Goal: Book appointment/travel/reservation

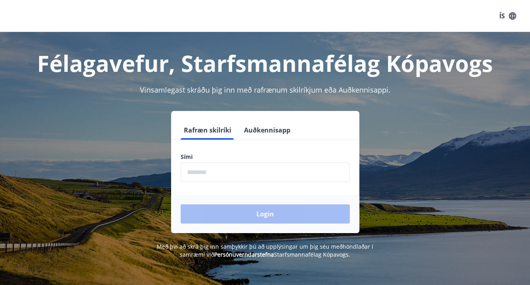
click at [198, 160] on label "Sími" at bounding box center [265, 157] width 169 height 8
click at [203, 176] on input "phone" at bounding box center [265, 172] width 169 height 20
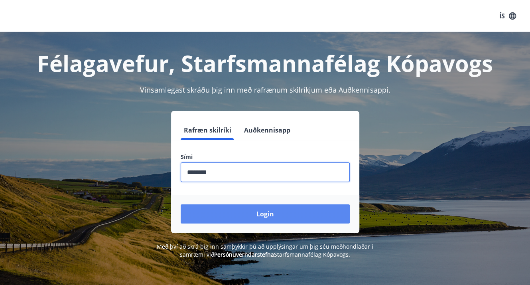
type input "********"
click at [270, 221] on button "Login" at bounding box center [265, 213] width 169 height 19
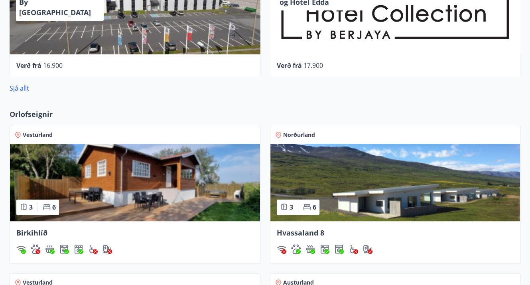
scroll to position [746, 0]
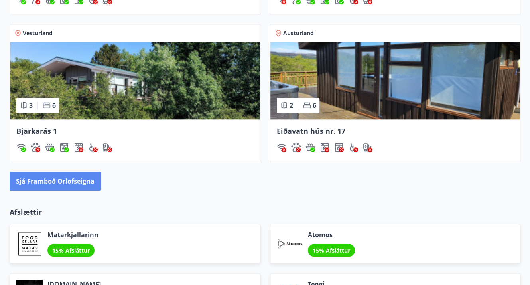
click at [93, 179] on button "Sjá framboð orlofseigna" at bounding box center [55, 180] width 91 height 19
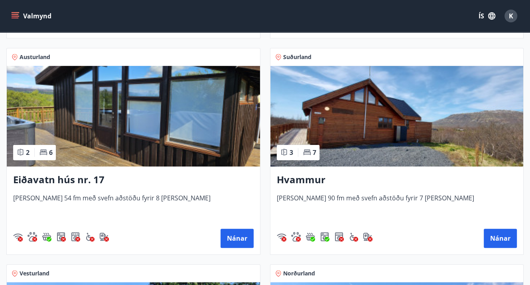
scroll to position [105, 0]
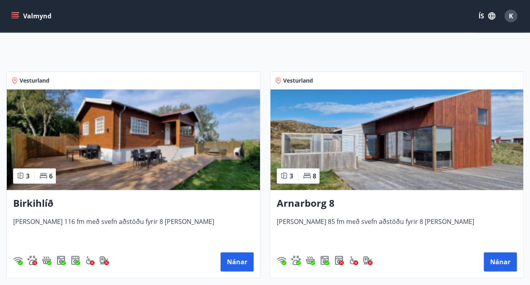
click at [116, 133] on img at bounding box center [133, 139] width 253 height 100
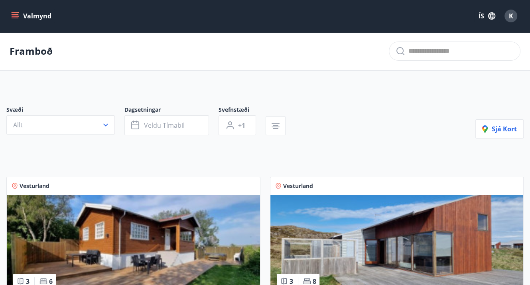
scroll to position [249, 0]
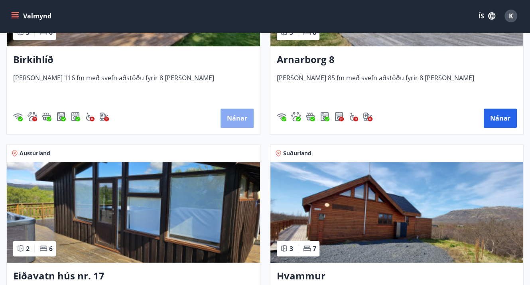
click at [247, 116] on button "Nánar" at bounding box center [236, 117] width 33 height 19
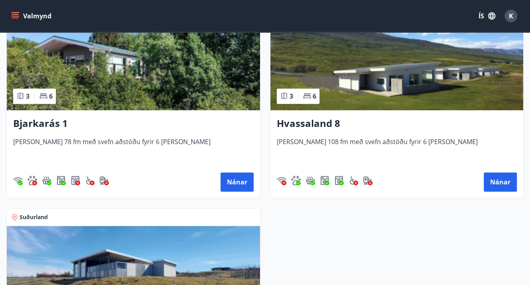
scroll to position [851, 0]
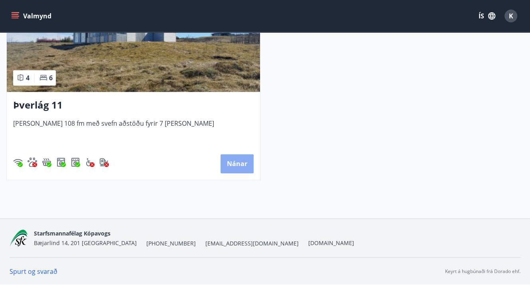
click at [237, 167] on button "Nánar" at bounding box center [236, 163] width 33 height 19
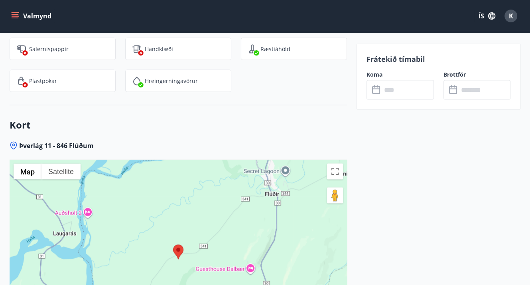
scroll to position [1493, 0]
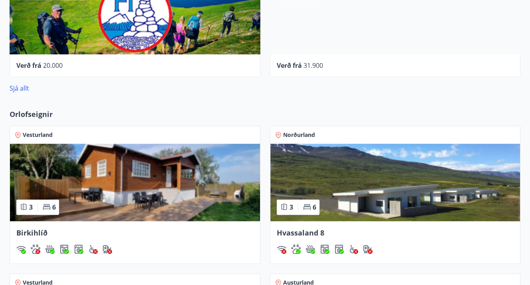
scroll to position [746, 0]
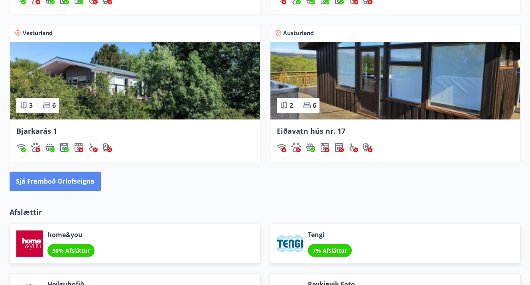
click at [65, 176] on button "Sjá framboð orlofseigna" at bounding box center [55, 180] width 91 height 19
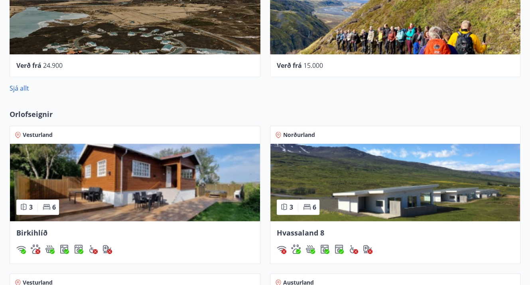
scroll to position [746, 0]
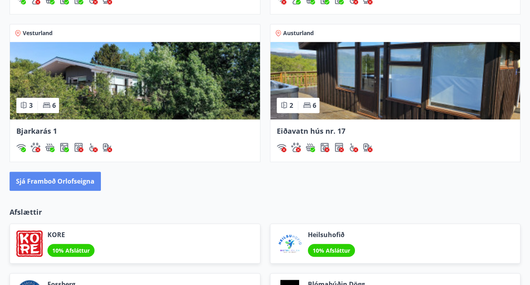
click at [89, 176] on button "Sjá framboð orlofseigna" at bounding box center [55, 180] width 91 height 19
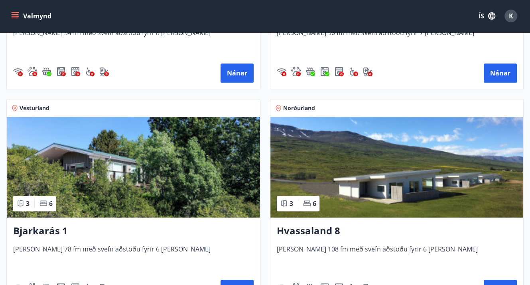
scroll to position [511, 0]
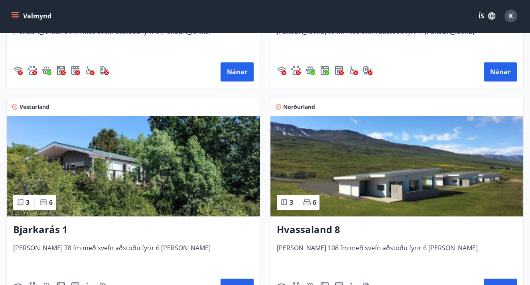
click at [37, 227] on h3 "Bjarkarás 1" at bounding box center [133, 229] width 240 height 14
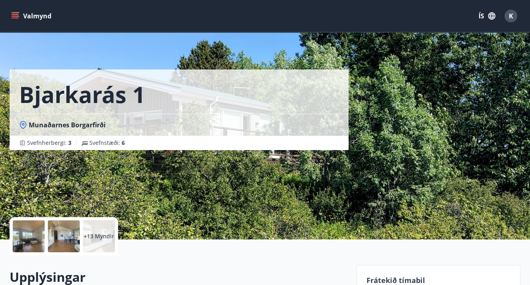
click at [15, 15] on icon "menu" at bounding box center [15, 16] width 8 height 8
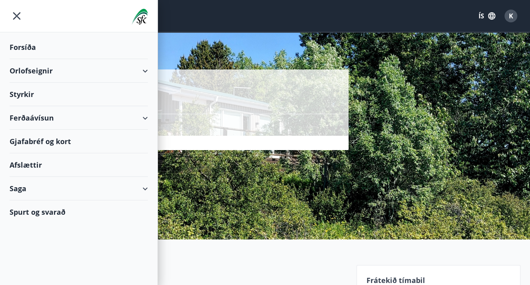
click at [144, 69] on div "Orlofseignir" at bounding box center [79, 71] width 138 height 24
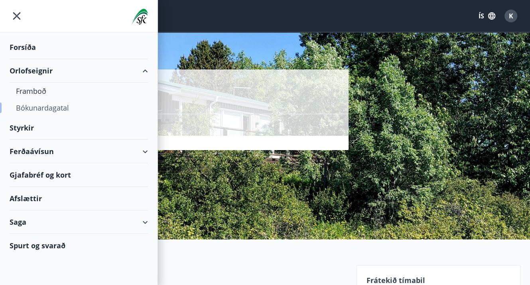
click at [48, 106] on div "Bókunardagatal" at bounding box center [79, 107] width 126 height 17
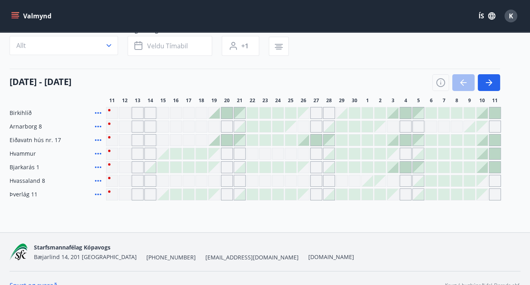
scroll to position [74, 0]
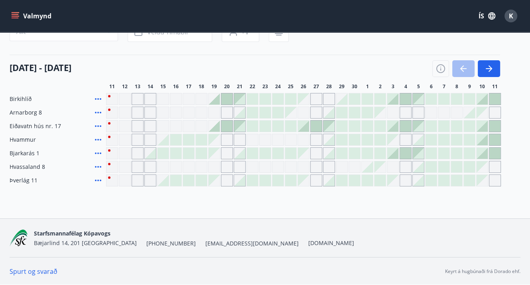
click at [214, 141] on div "Gráir dagar eru ekki bókanlegir" at bounding box center [213, 139] width 11 height 11
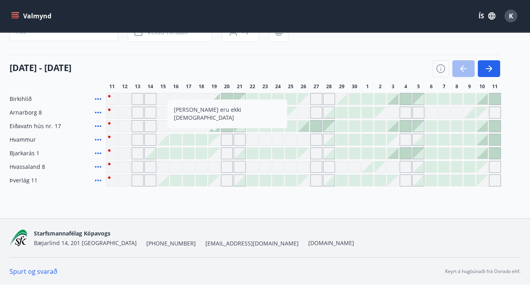
click at [227, 137] on div "Gráir dagar eru ekki bókanlegir" at bounding box center [227, 139] width 12 height 12
click at [251, 137] on div "Gráir dagar eru ekki bókanlegir" at bounding box center [252, 139] width 12 height 12
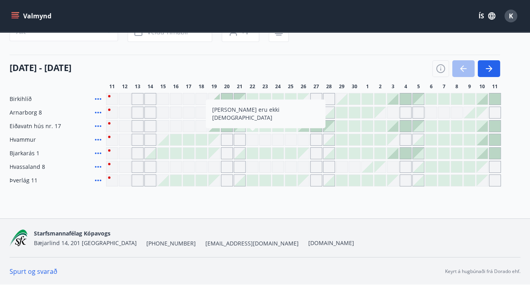
click at [332, 141] on div at bounding box center [328, 139] width 11 height 11
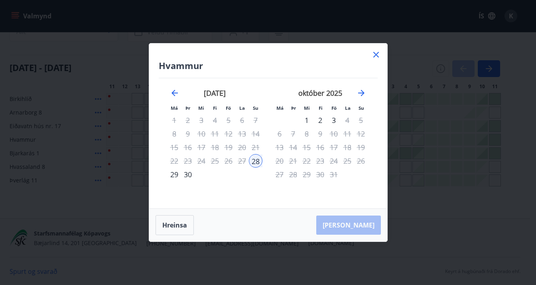
click at [377, 53] on icon at bounding box center [376, 55] width 6 height 6
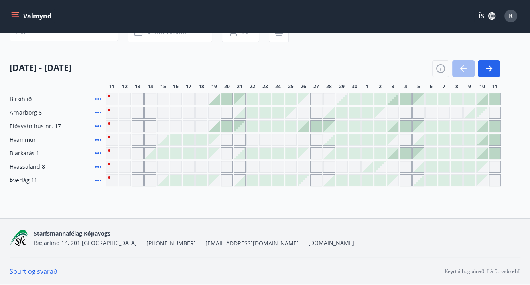
click at [98, 152] on icon at bounding box center [98, 153] width 10 height 10
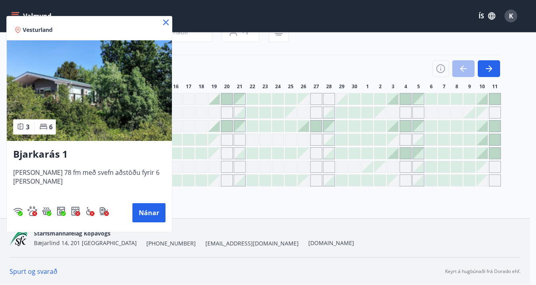
click at [165, 21] on icon at bounding box center [166, 23] width 6 height 6
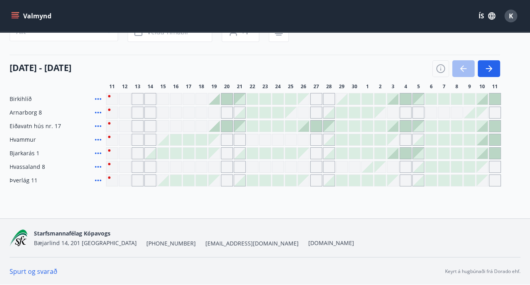
click at [252, 153] on div at bounding box center [252, 152] width 11 height 11
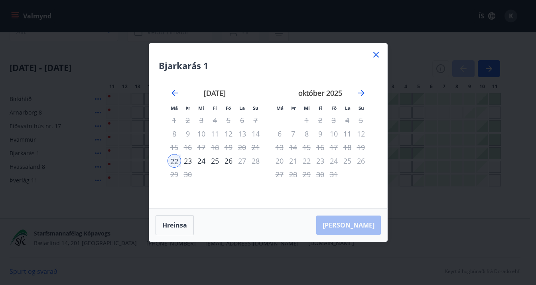
click at [376, 54] on icon at bounding box center [376, 55] width 6 height 6
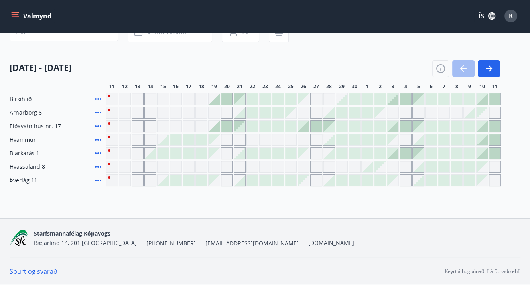
click at [247, 98] on div at bounding box center [252, 98] width 11 height 11
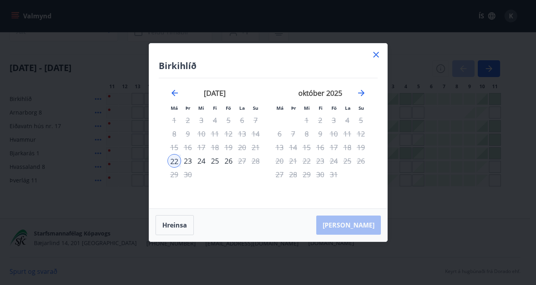
click at [374, 54] on icon at bounding box center [376, 55] width 10 height 10
